Goal: Transaction & Acquisition: Subscribe to service/newsletter

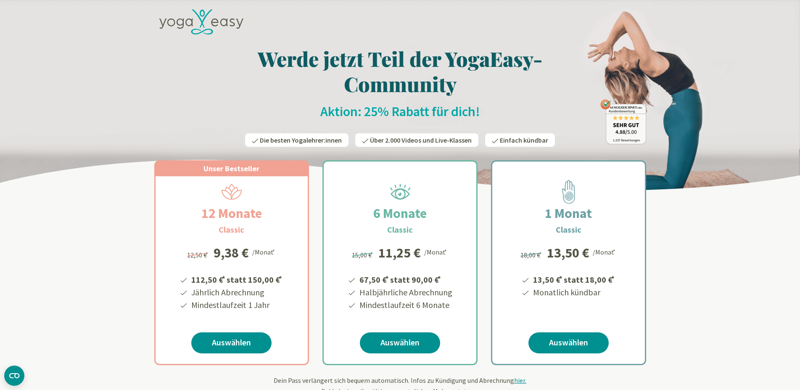
click at [215, 15] on icon at bounding box center [201, 22] width 84 height 26
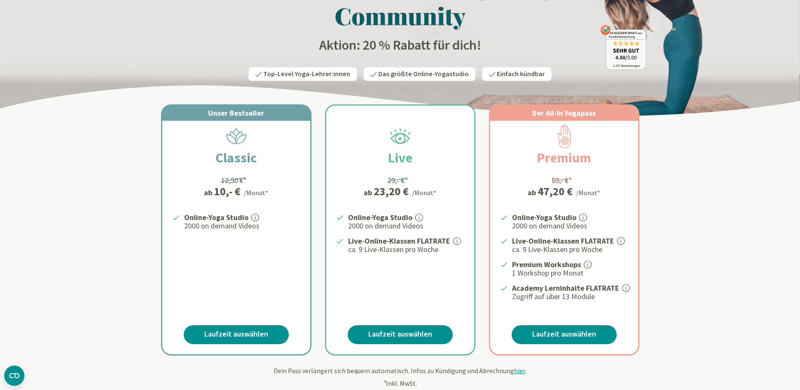
scroll to position [129, 0]
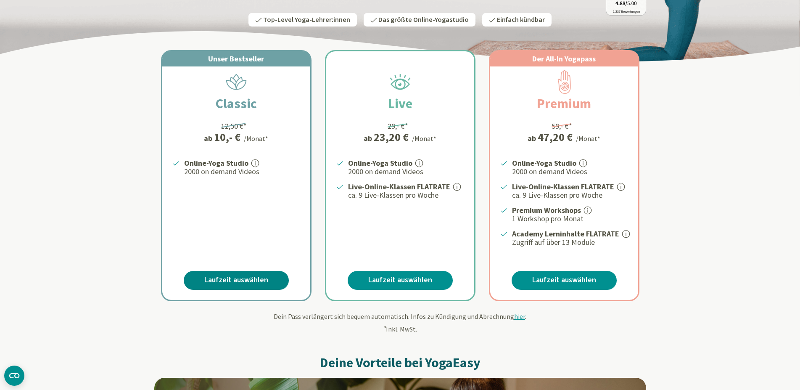
click at [222, 273] on link "Laufzeit auswählen" at bounding box center [236, 280] width 105 height 19
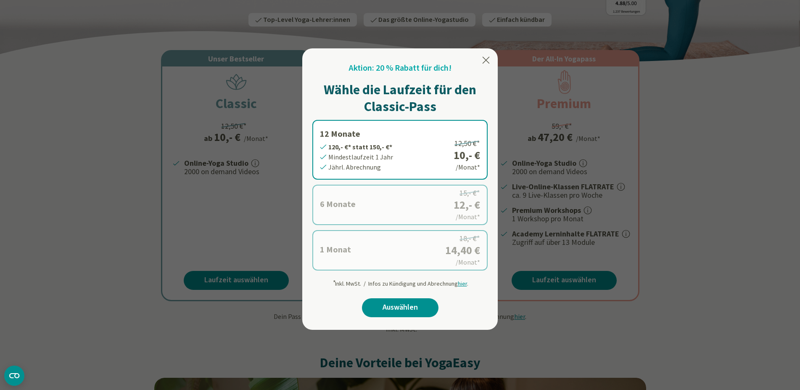
click at [354, 208] on label "6 Monate 72,- €* statt 90,- €* Mindestlaufzeit 6 Monate [GEOGRAPHIC_DATA]. Abre…" at bounding box center [399, 205] width 175 height 40
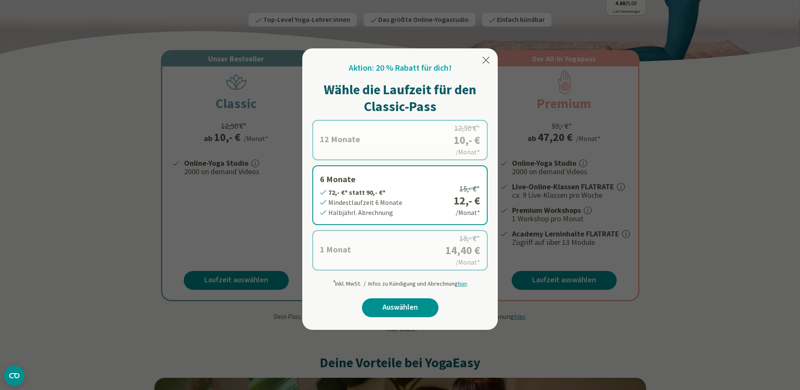
click at [390, 245] on label "1 Monat 14,40 €* statt 18,- €* Mindestlaufzeit 1 Monat Monatl. Abrechnung 18,- …" at bounding box center [399, 250] width 175 height 40
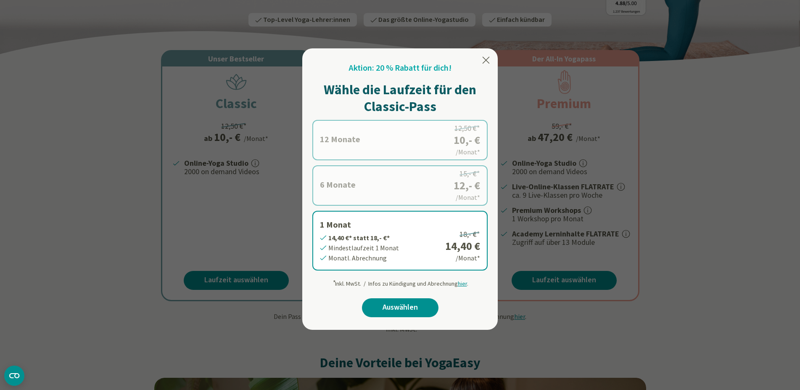
click at [115, 296] on div at bounding box center [400, 195] width 800 height 390
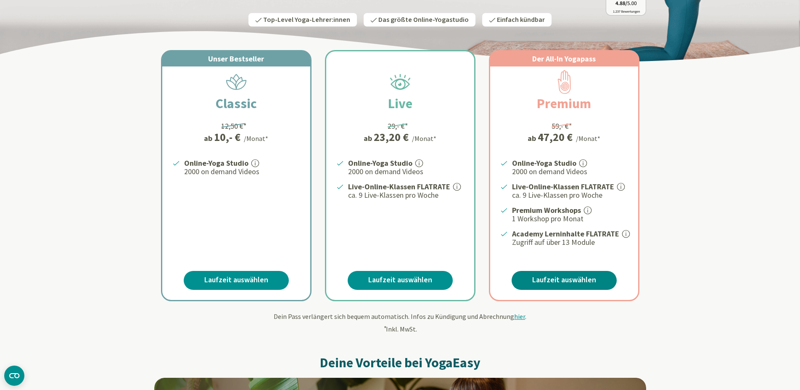
click at [563, 277] on link "Laufzeit auswählen" at bounding box center [564, 280] width 105 height 19
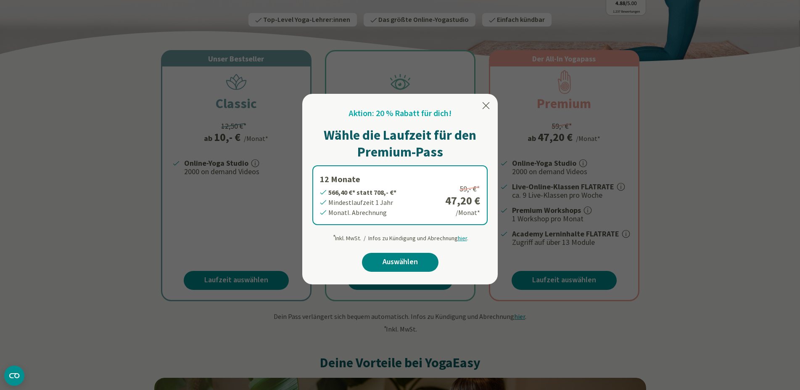
click at [409, 263] on link "Auswählen" at bounding box center [400, 262] width 77 height 19
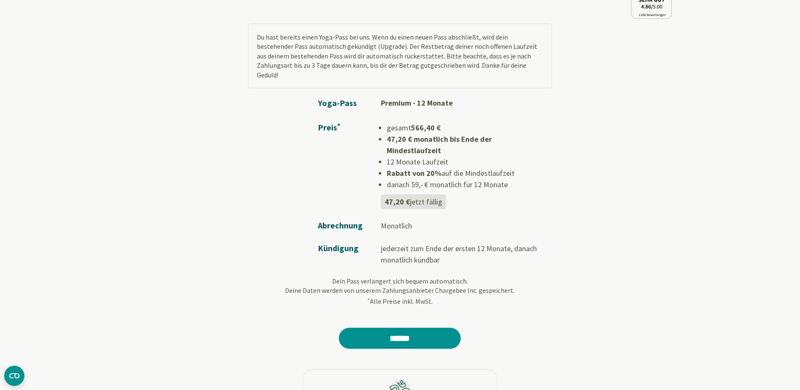
scroll to position [86, 0]
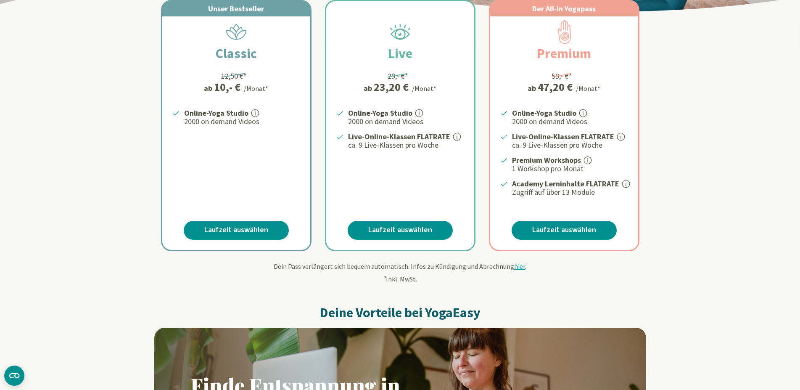
scroll to position [214, 0]
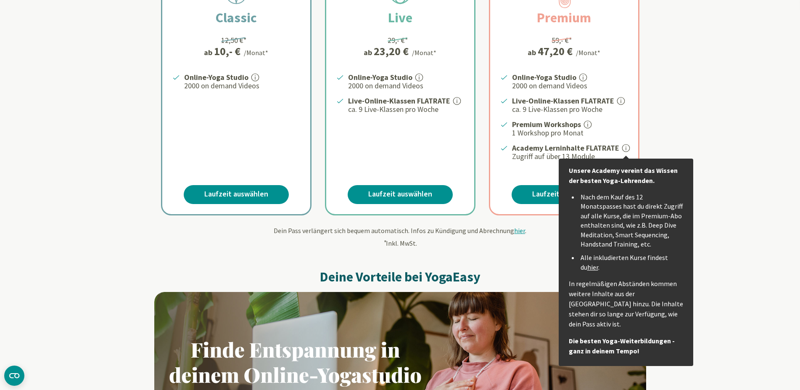
click at [626, 146] on icon at bounding box center [626, 148] width 1 height 5
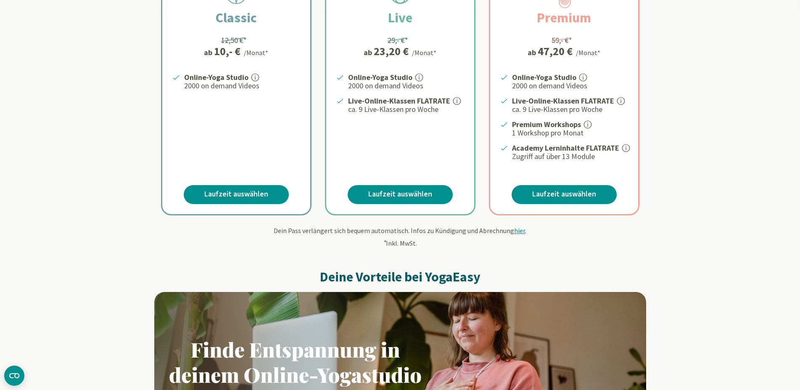
click at [626, 146] on icon at bounding box center [626, 148] width 1 height 5
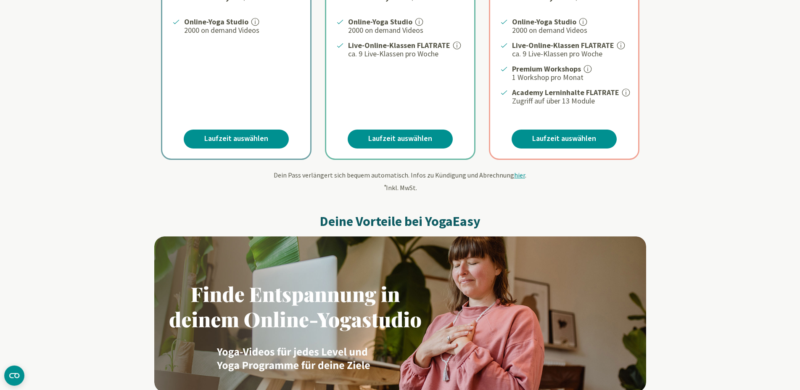
scroll to position [300, 0]
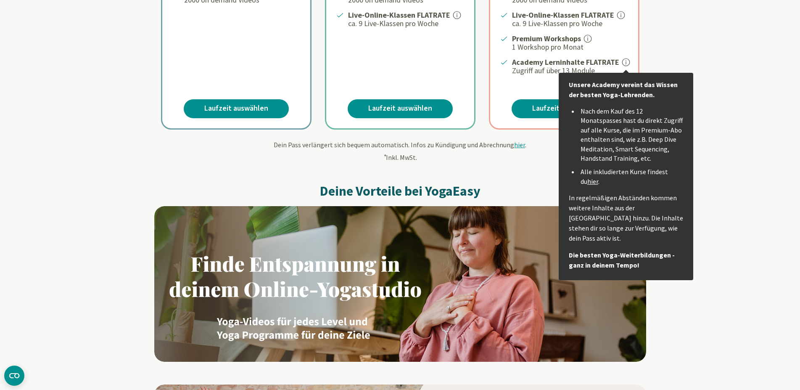
click at [587, 177] on link "hier" at bounding box center [592, 181] width 11 height 8
